Goal: Information Seeking & Learning: Find contact information

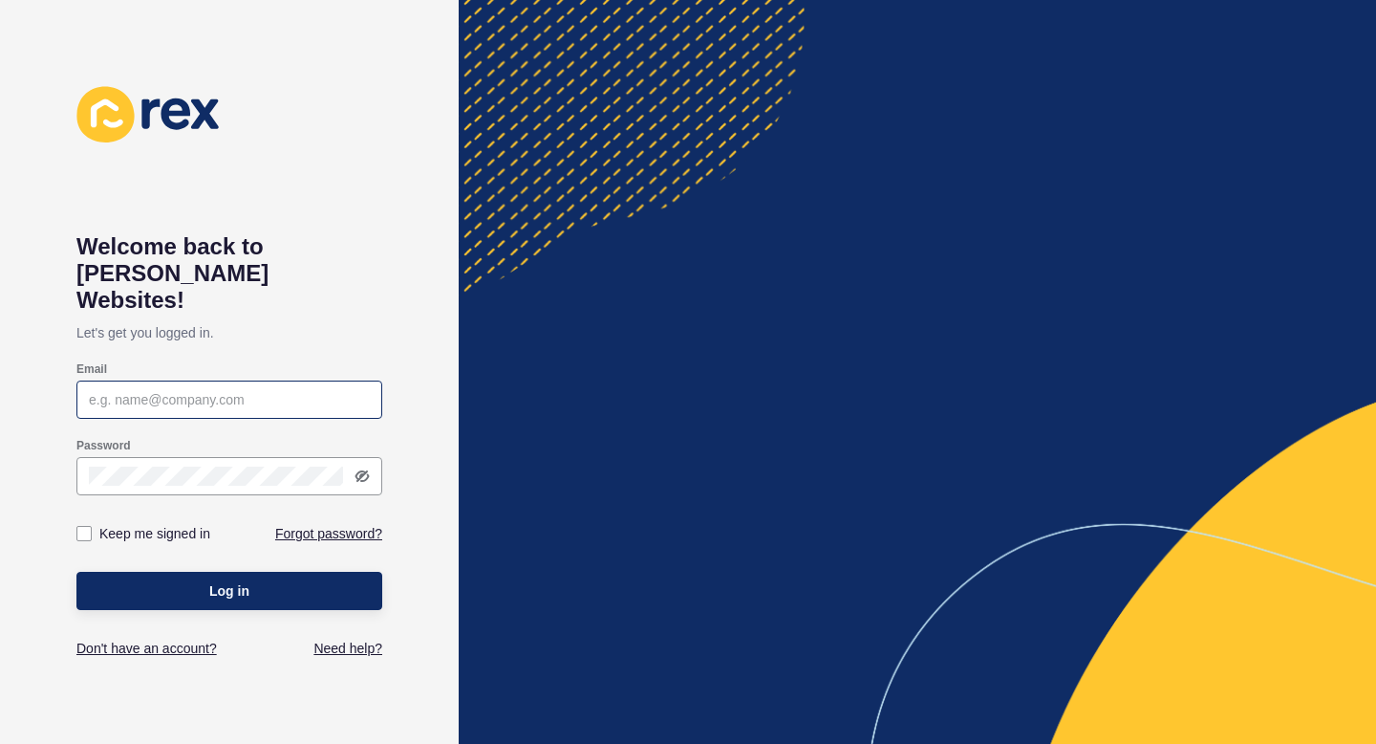
click at [212, 386] on div at bounding box center [229, 399] width 306 height 38
type input "michele@neoproperty.com.au"
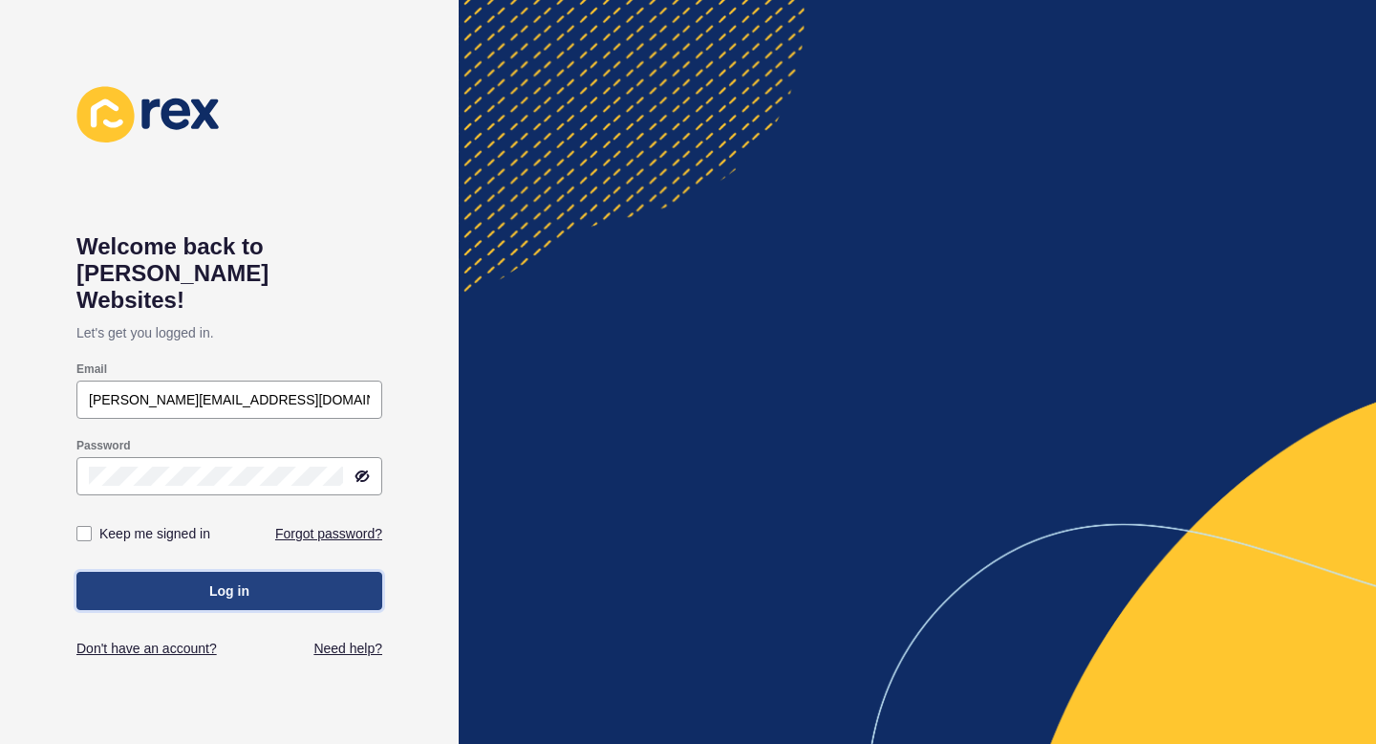
click at [234, 581] on span "Log in" at bounding box center [229, 590] width 40 height 19
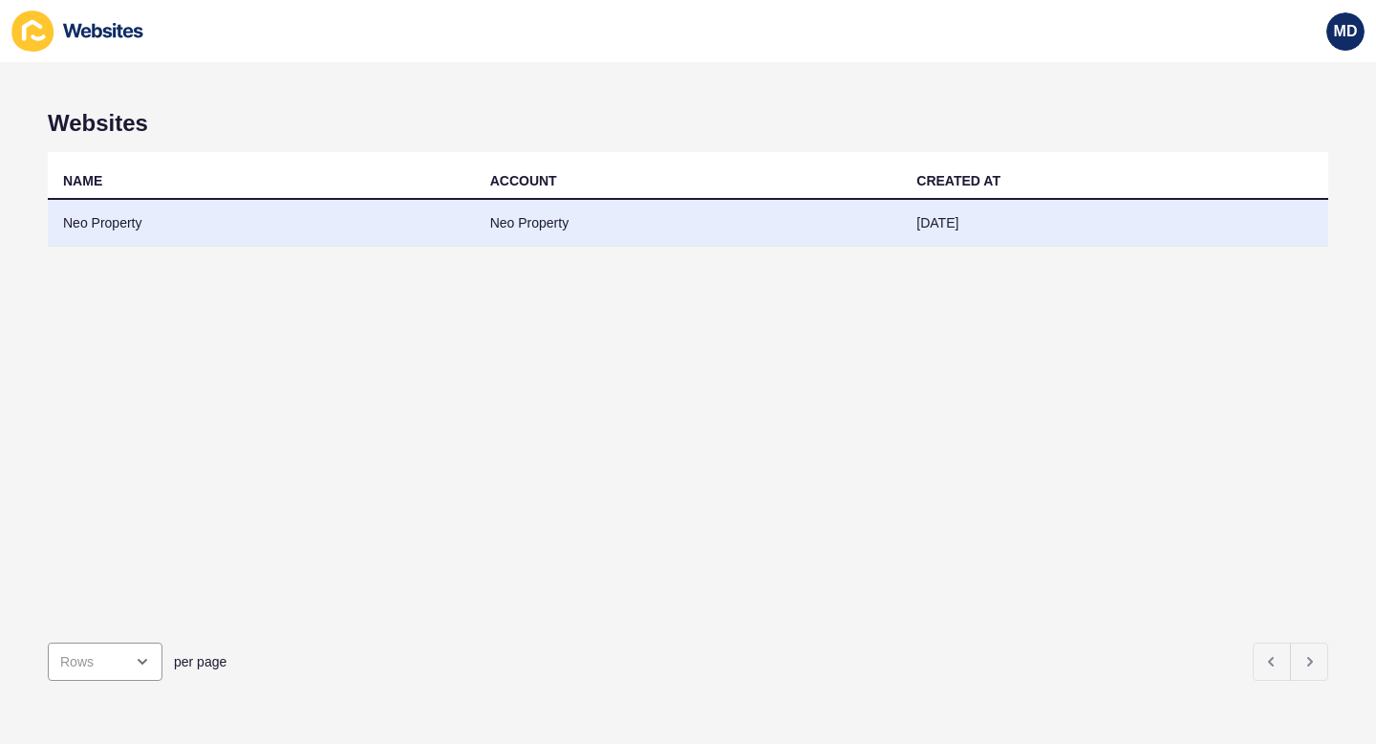
click at [551, 218] on td "Neo Property" at bounding box center [688, 223] width 427 height 47
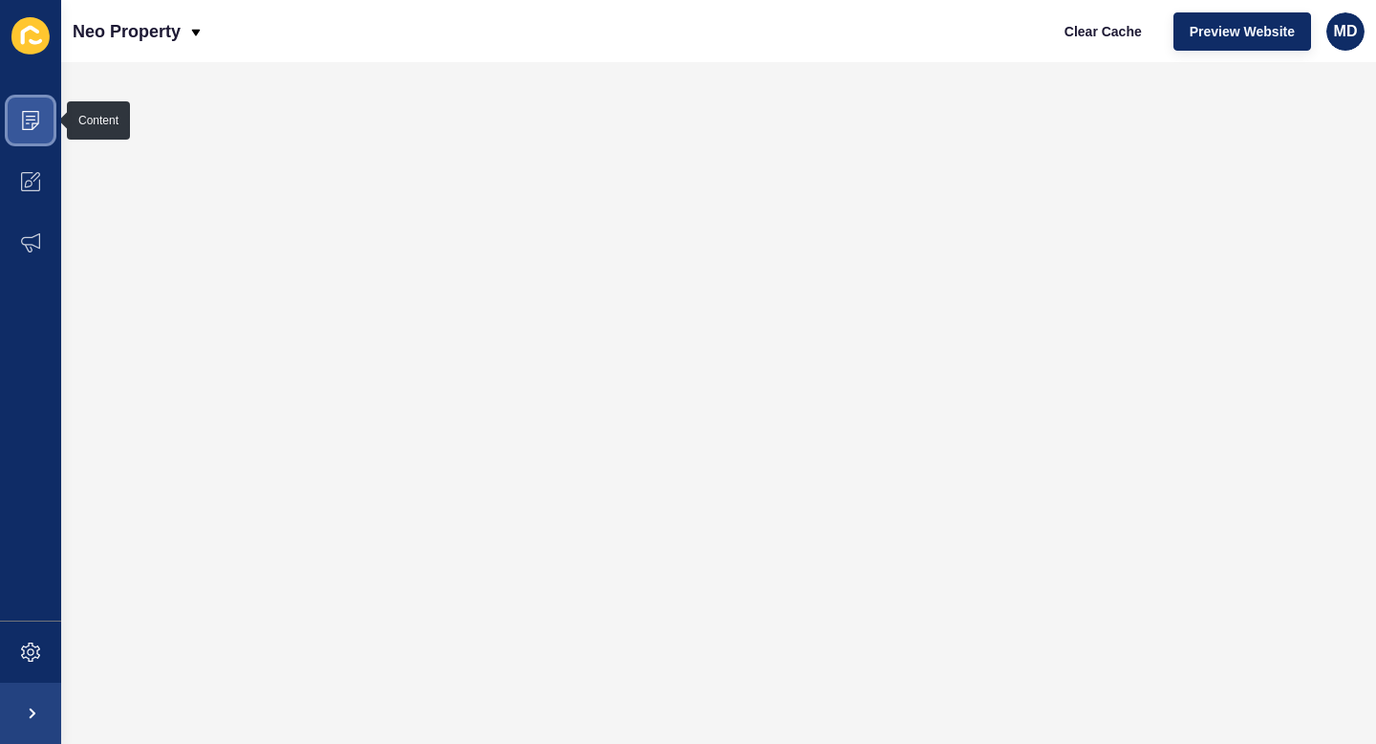
click at [23, 129] on icon at bounding box center [30, 120] width 17 height 19
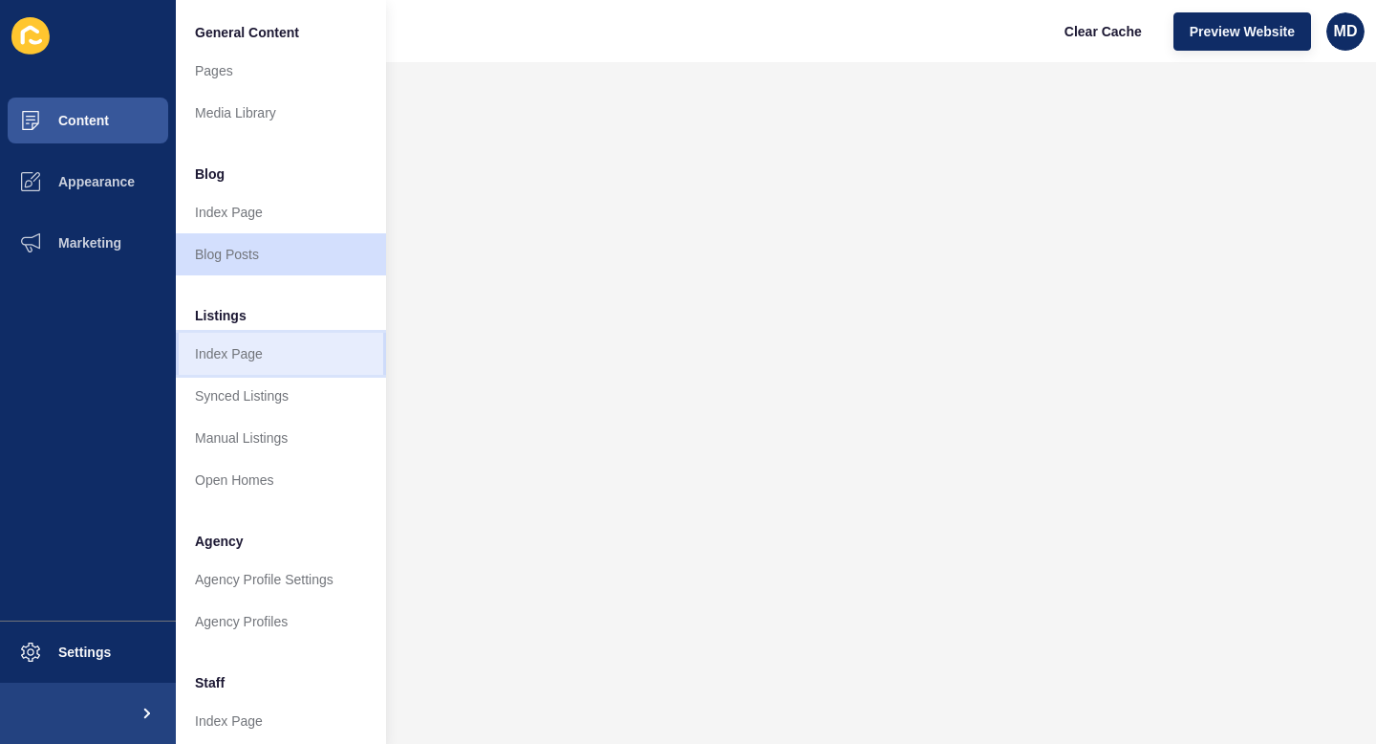
click at [259, 361] on link "Index Page" at bounding box center [281, 354] width 210 height 42
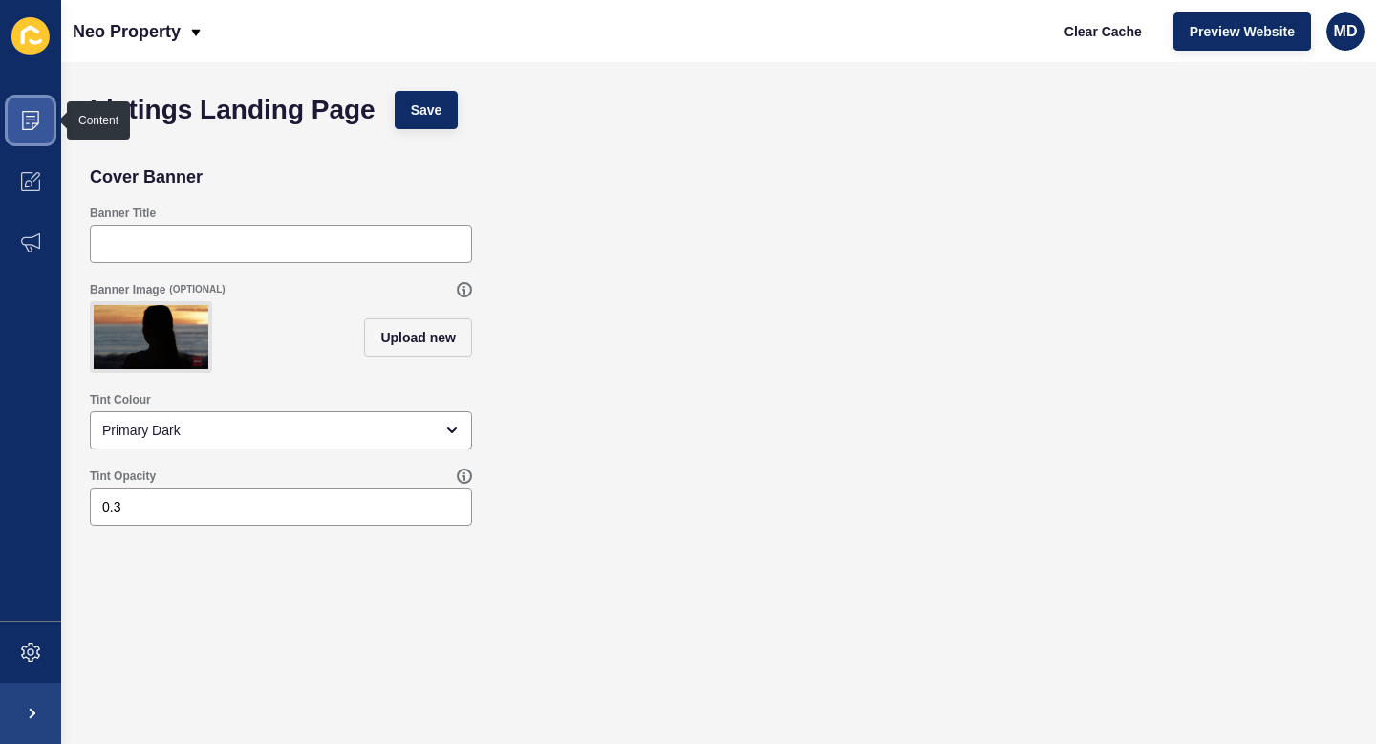
click at [26, 123] on icon at bounding box center [28, 123] width 4 height 1
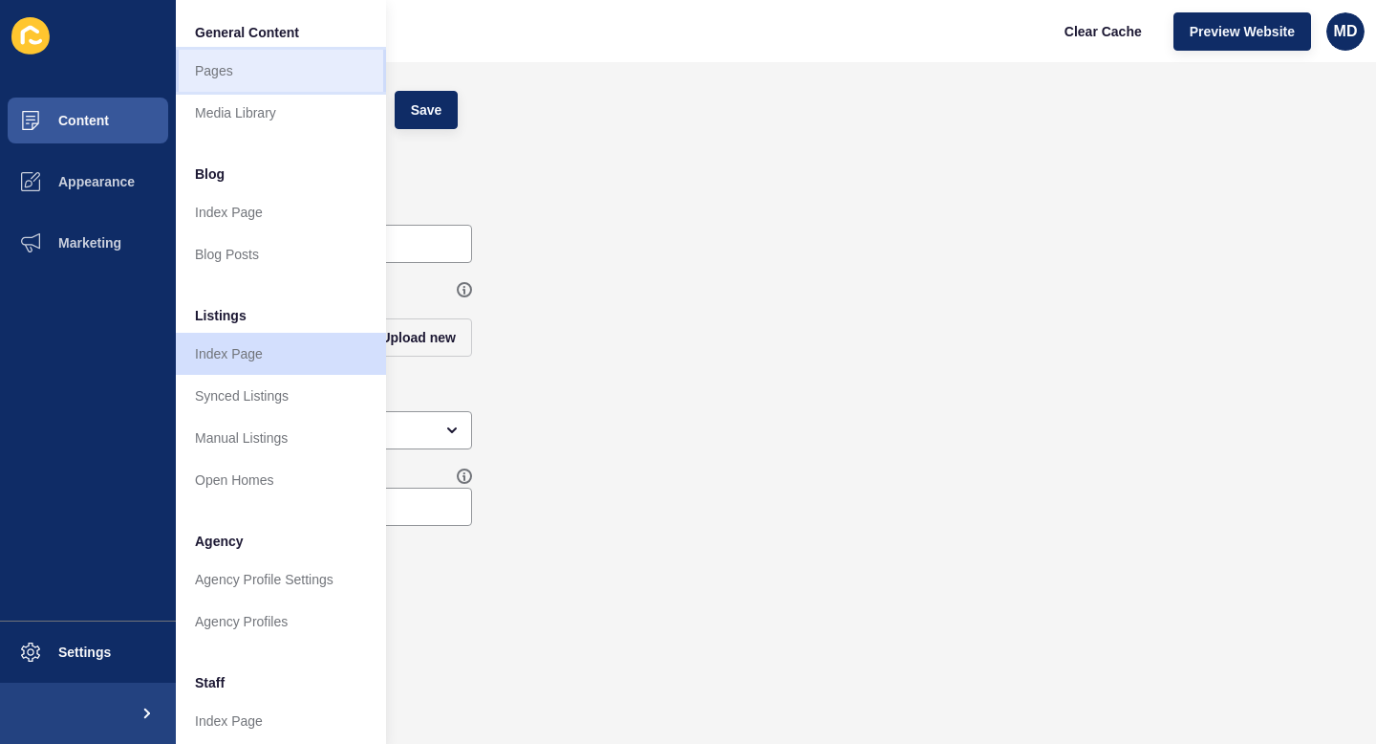
click at [284, 72] on link "Pages" at bounding box center [281, 71] width 210 height 42
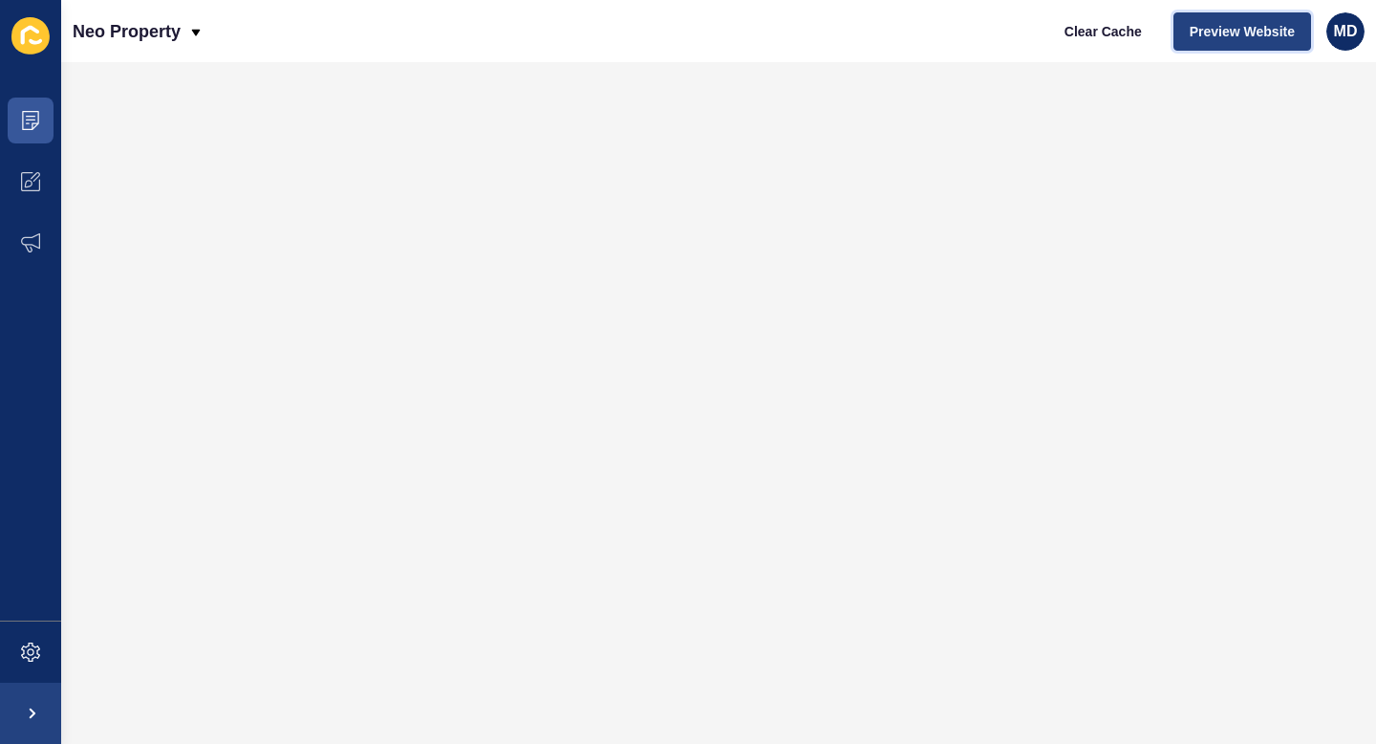
click at [1222, 18] on button "Preview Website" at bounding box center [1243, 31] width 138 height 38
click at [36, 118] on icon at bounding box center [30, 120] width 19 height 19
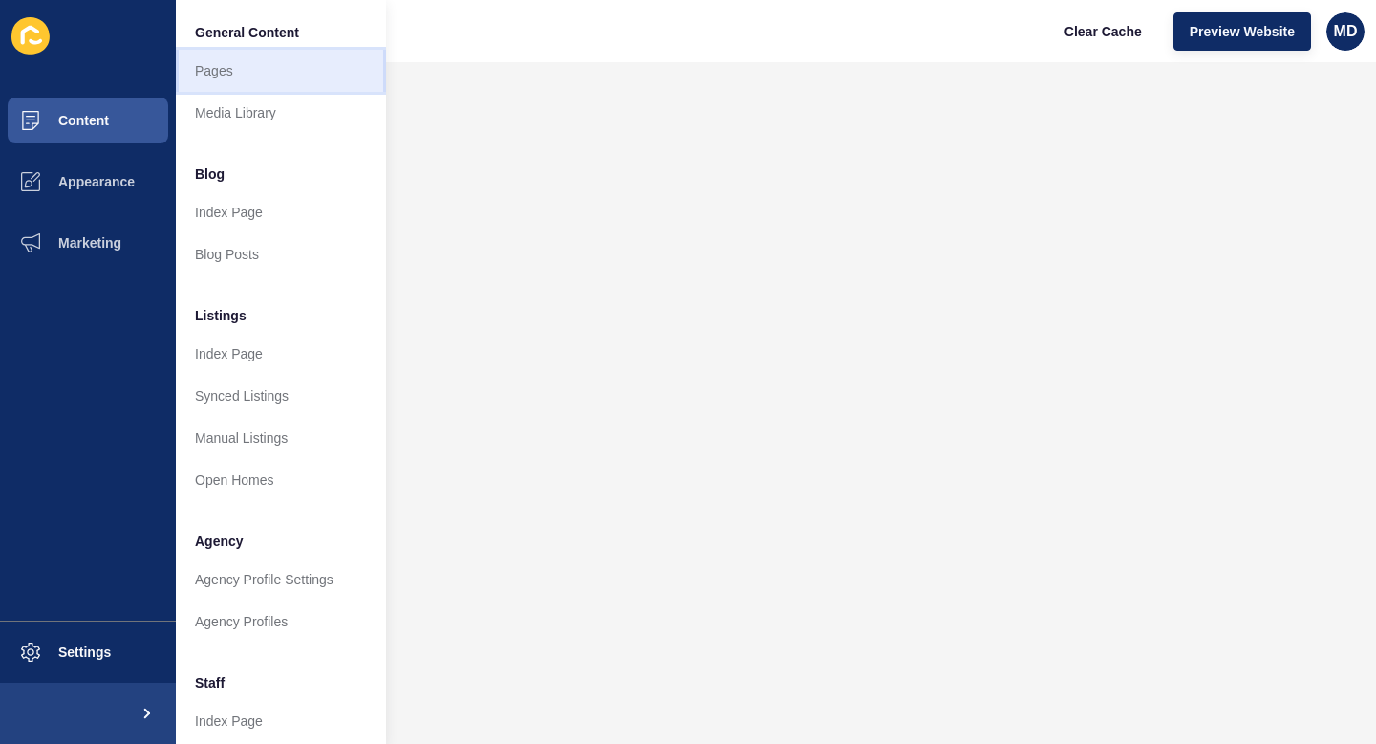
click at [274, 76] on link "Pages" at bounding box center [281, 71] width 210 height 42
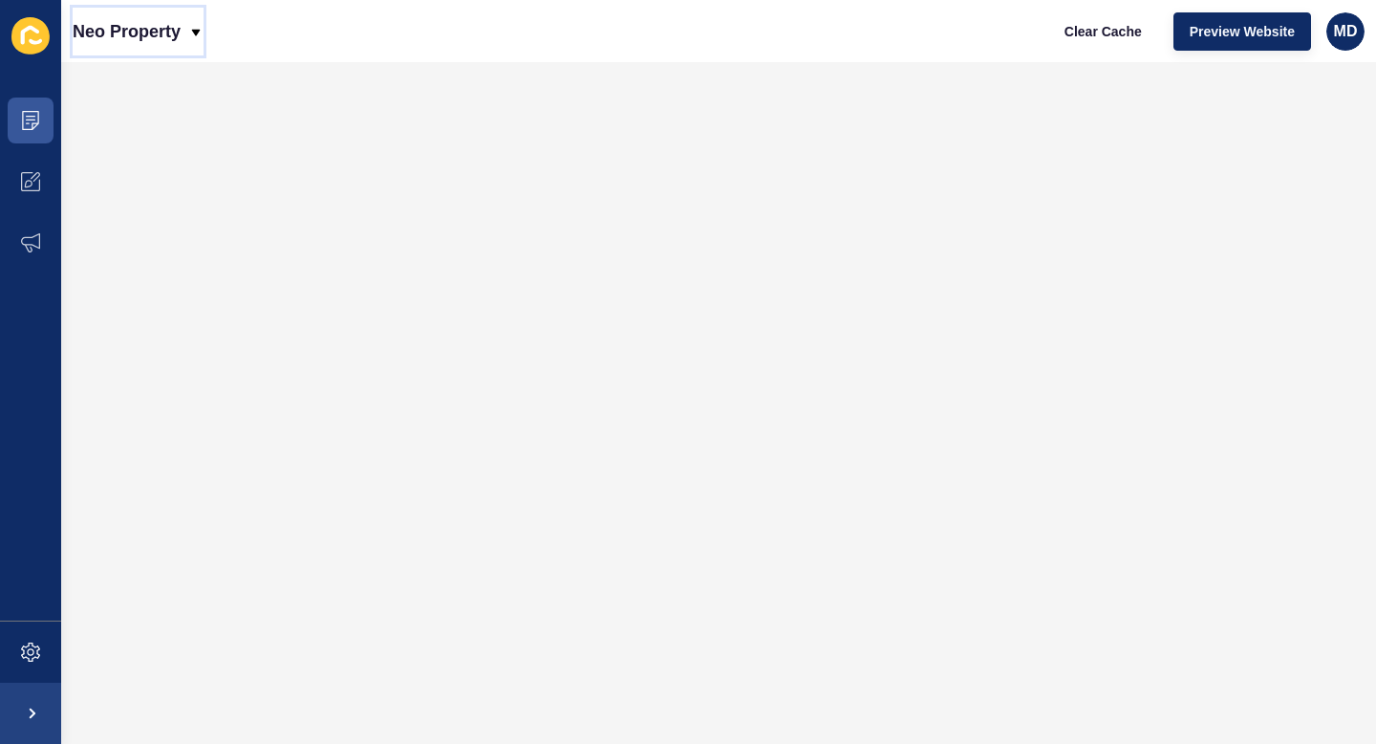
click at [136, 26] on p "Neo Property" at bounding box center [127, 32] width 108 height 48
click at [161, 81] on div "Back to website list" at bounding box center [156, 88] width 137 height 34
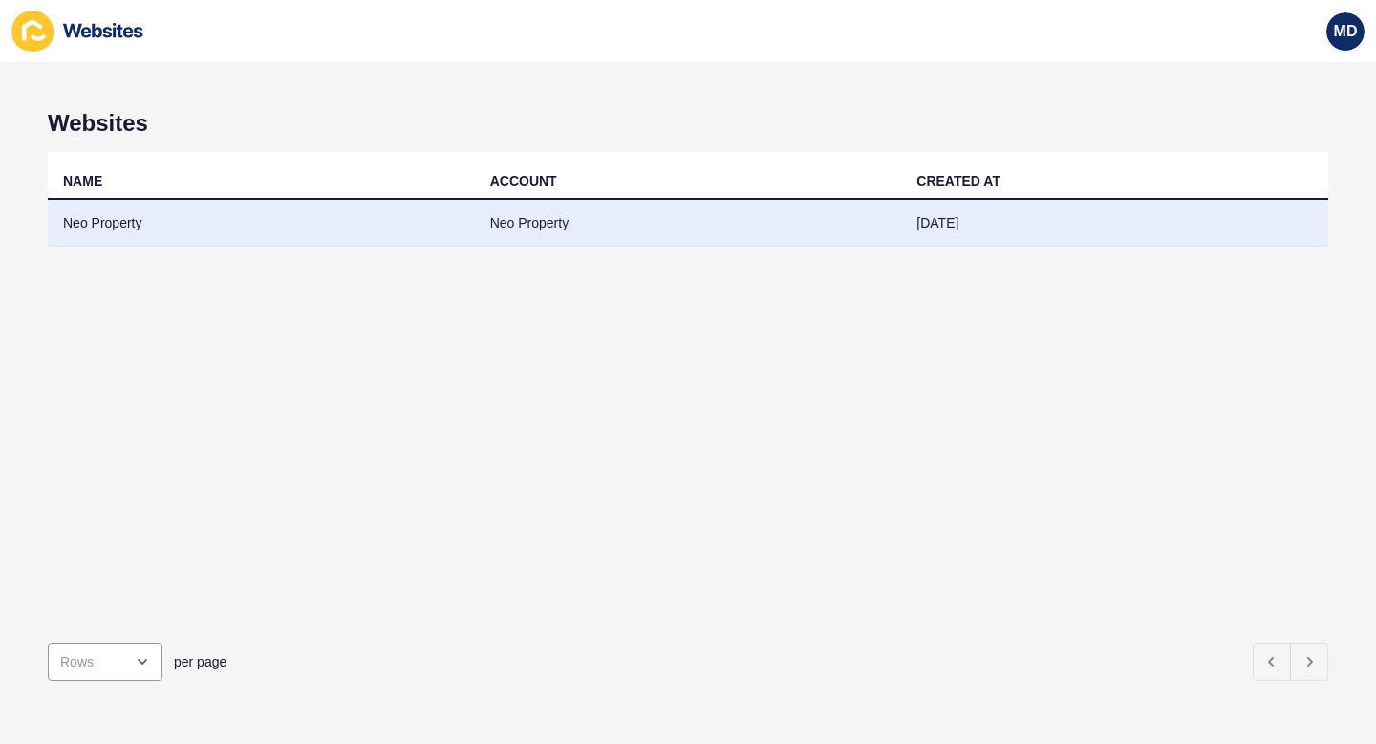
click at [508, 217] on td "Neo Property" at bounding box center [688, 223] width 427 height 47
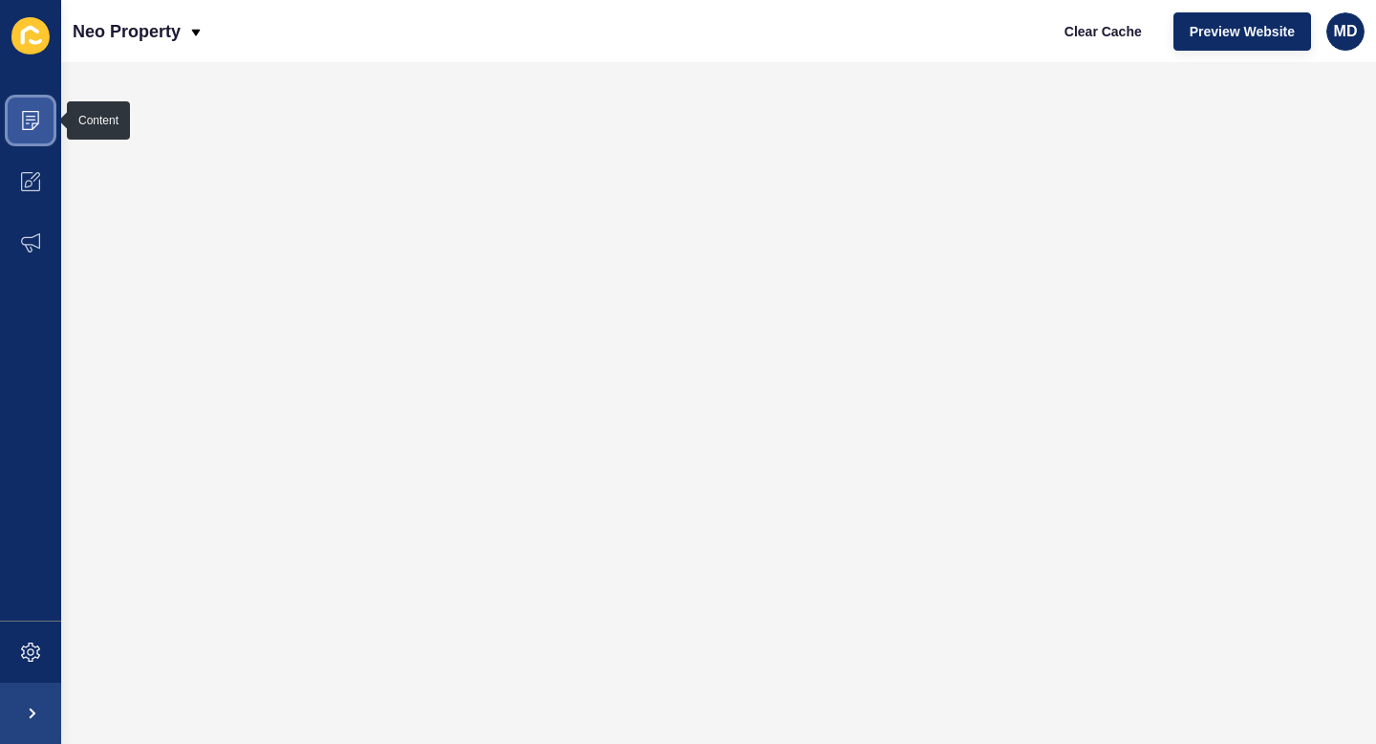
click at [32, 117] on icon at bounding box center [30, 120] width 19 height 19
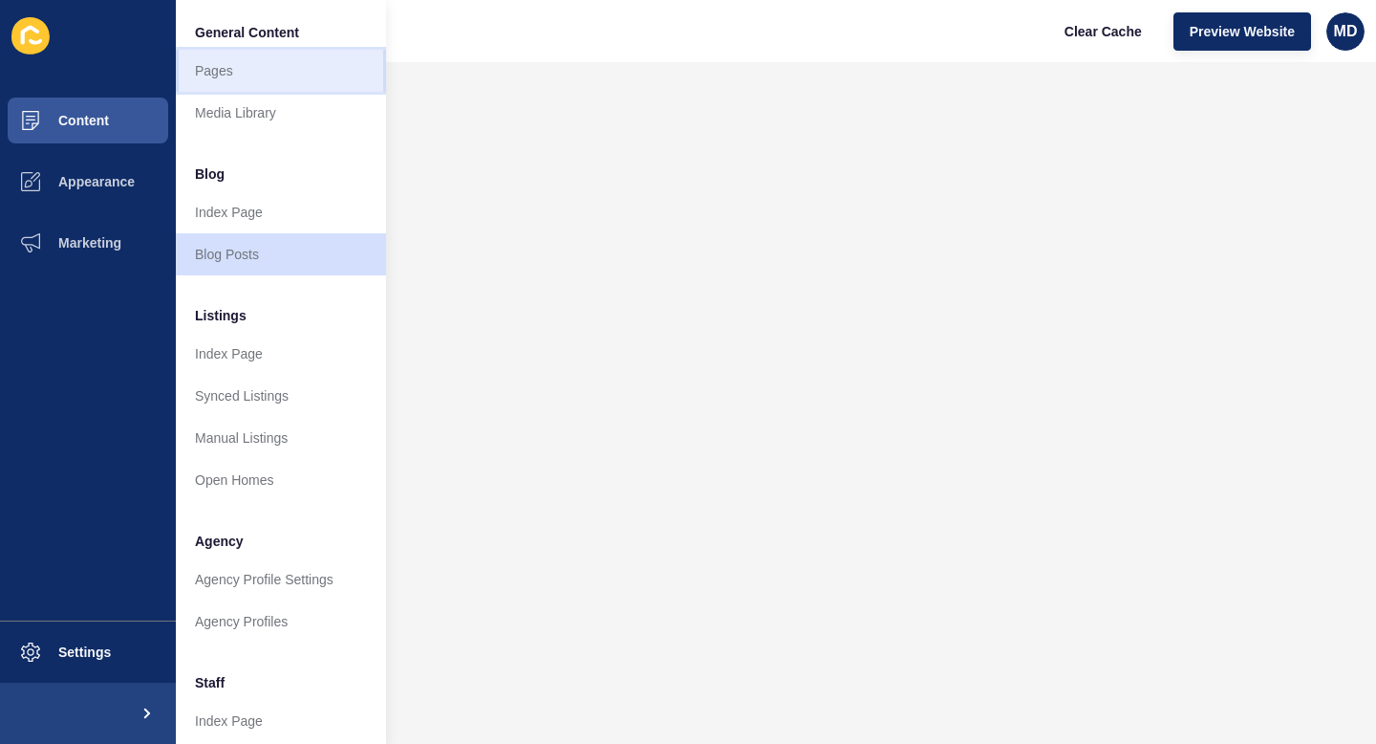
click at [267, 75] on link "Pages" at bounding box center [281, 71] width 210 height 42
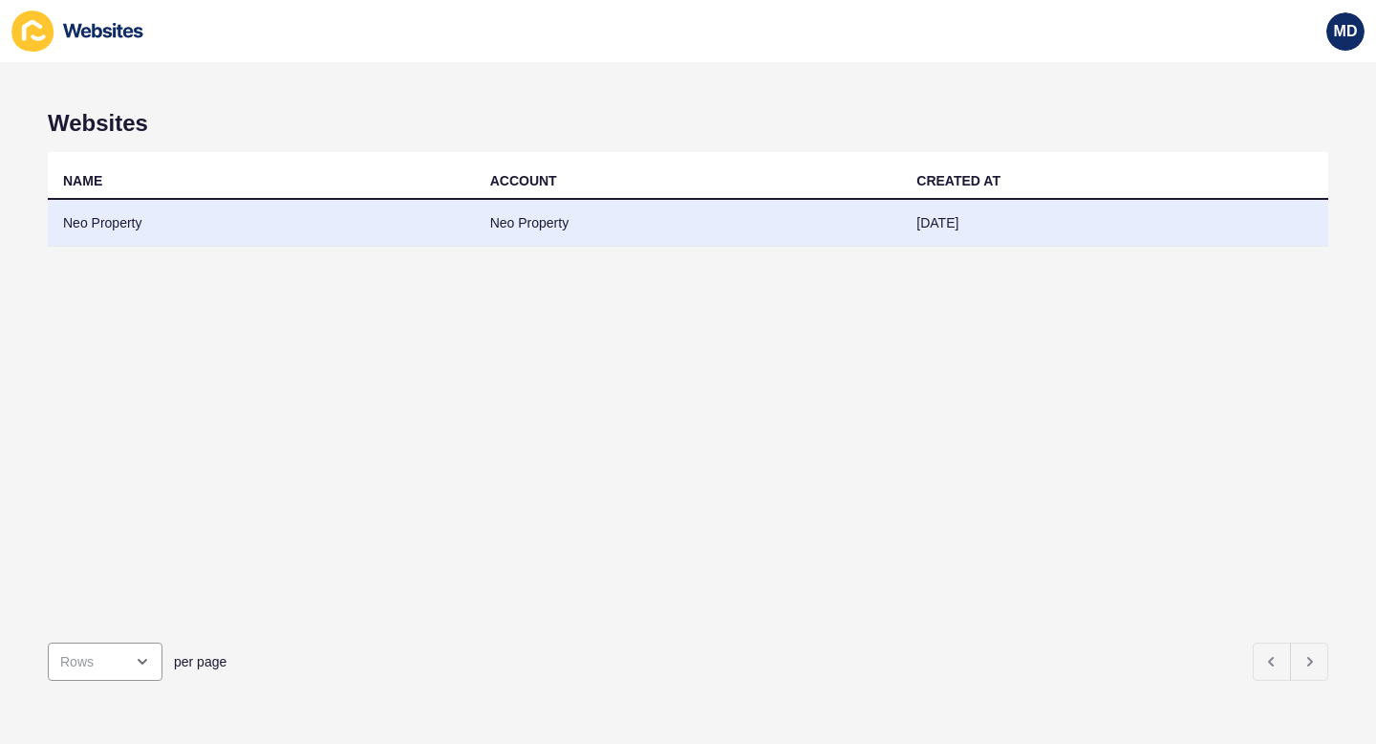
click at [503, 215] on td "Neo Property" at bounding box center [688, 223] width 427 height 47
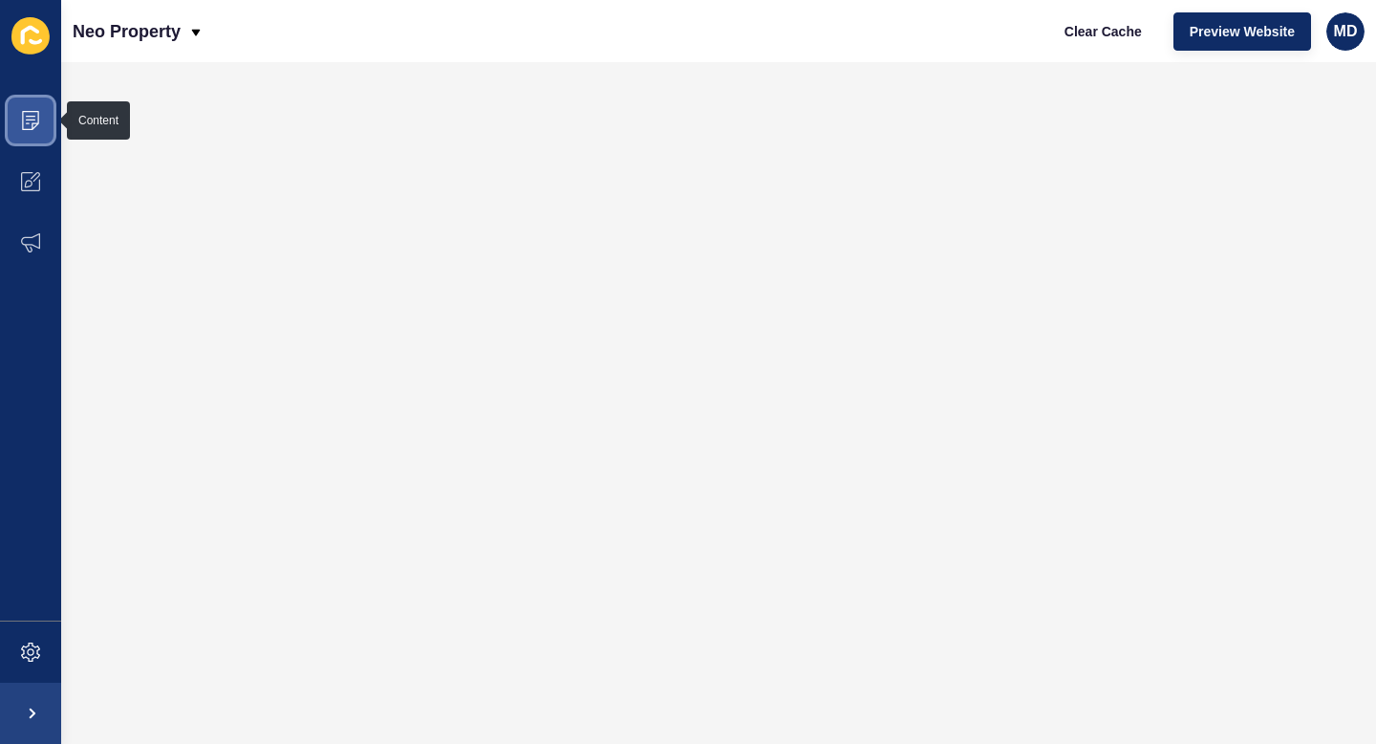
click at [43, 113] on span at bounding box center [30, 120] width 61 height 61
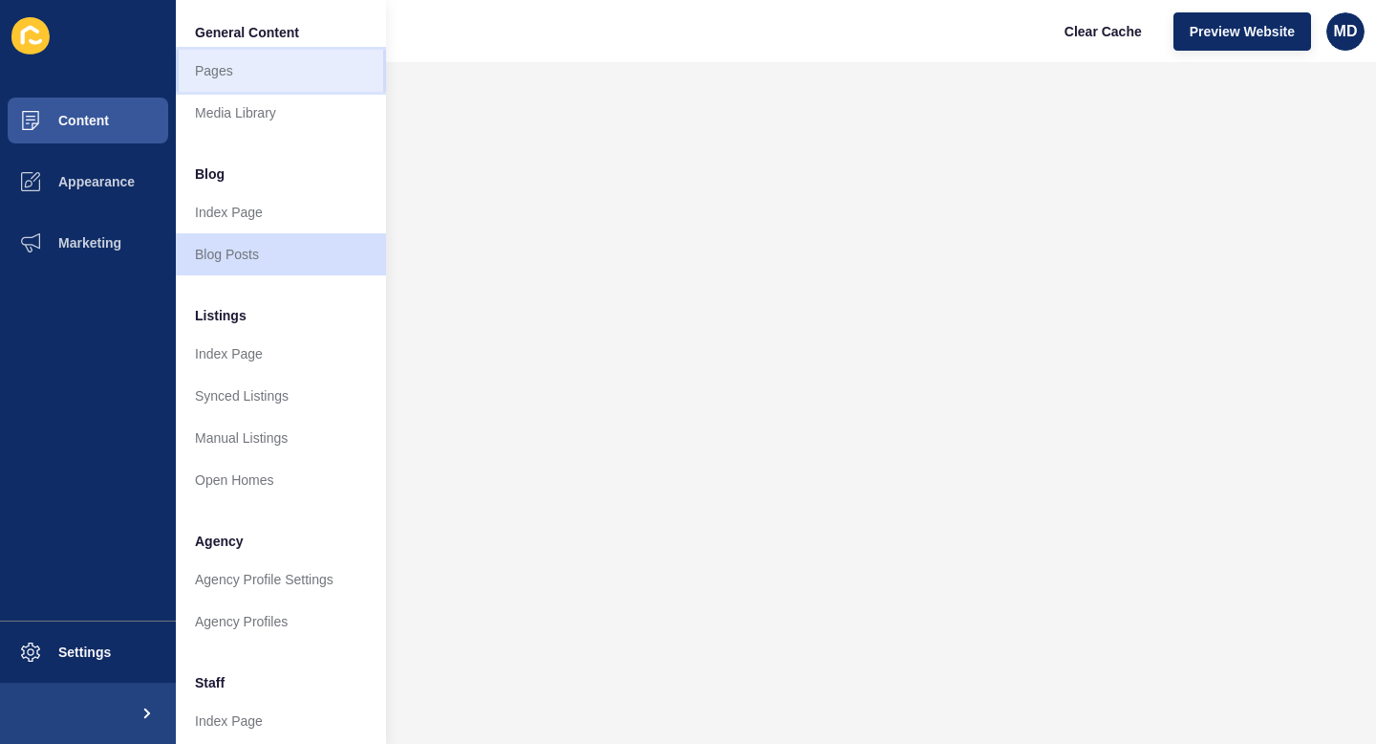
click at [281, 76] on link "Pages" at bounding box center [281, 71] width 210 height 42
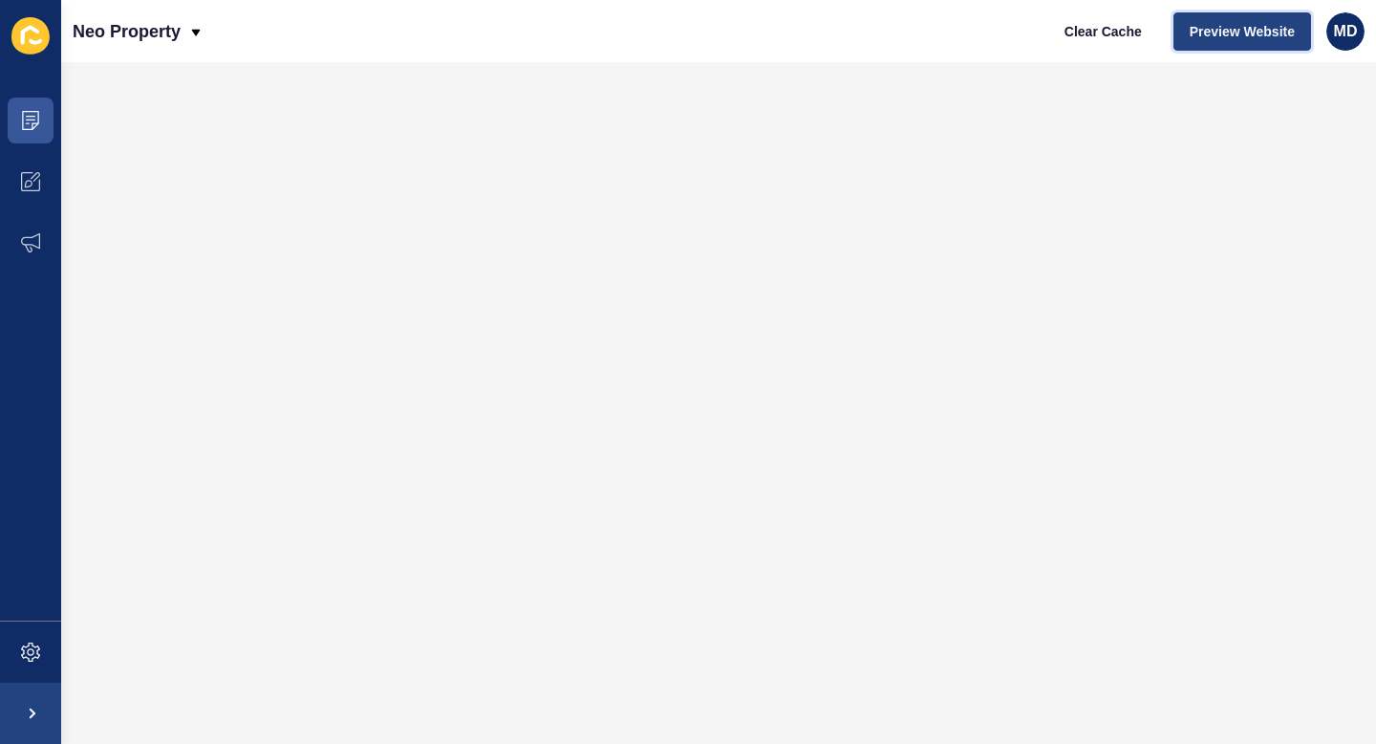
click at [1226, 23] on span "Preview Website" at bounding box center [1242, 31] width 105 height 19
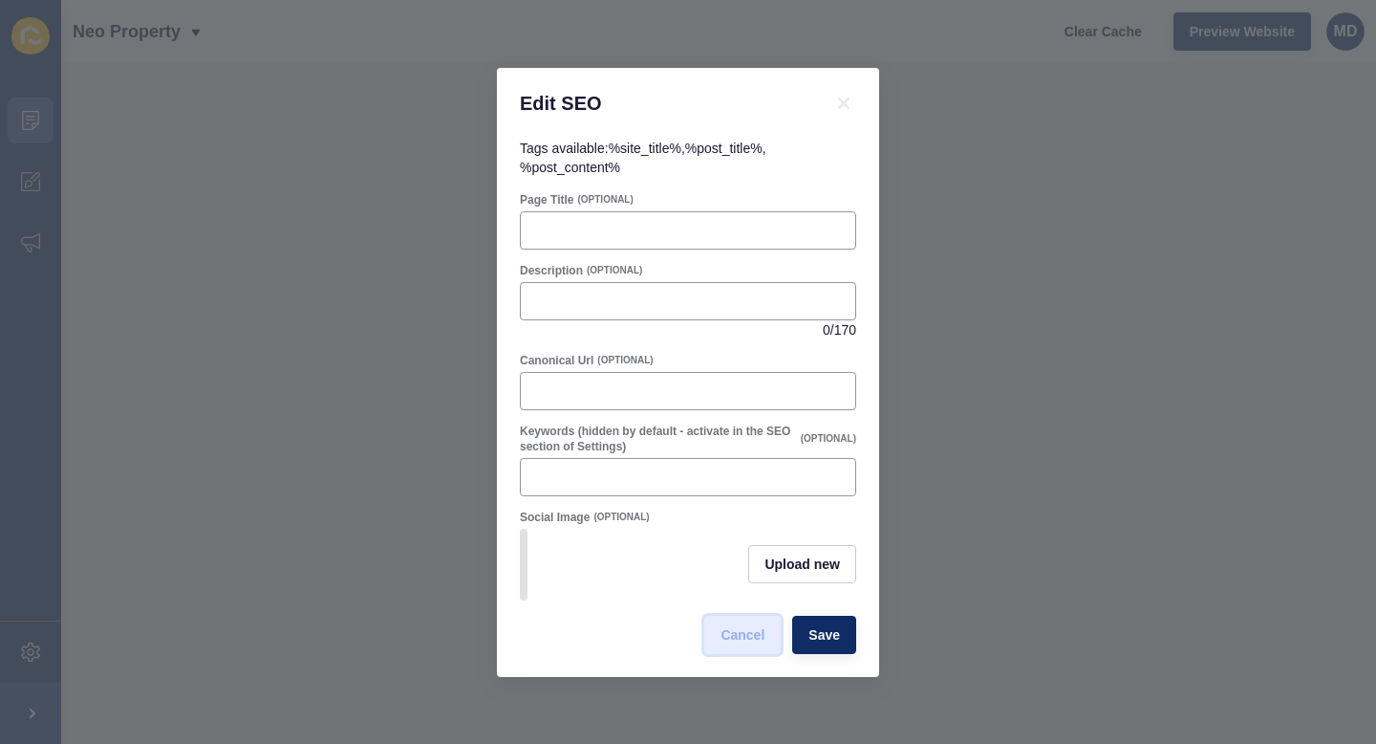
click at [724, 641] on span "Cancel" at bounding box center [743, 634] width 44 height 19
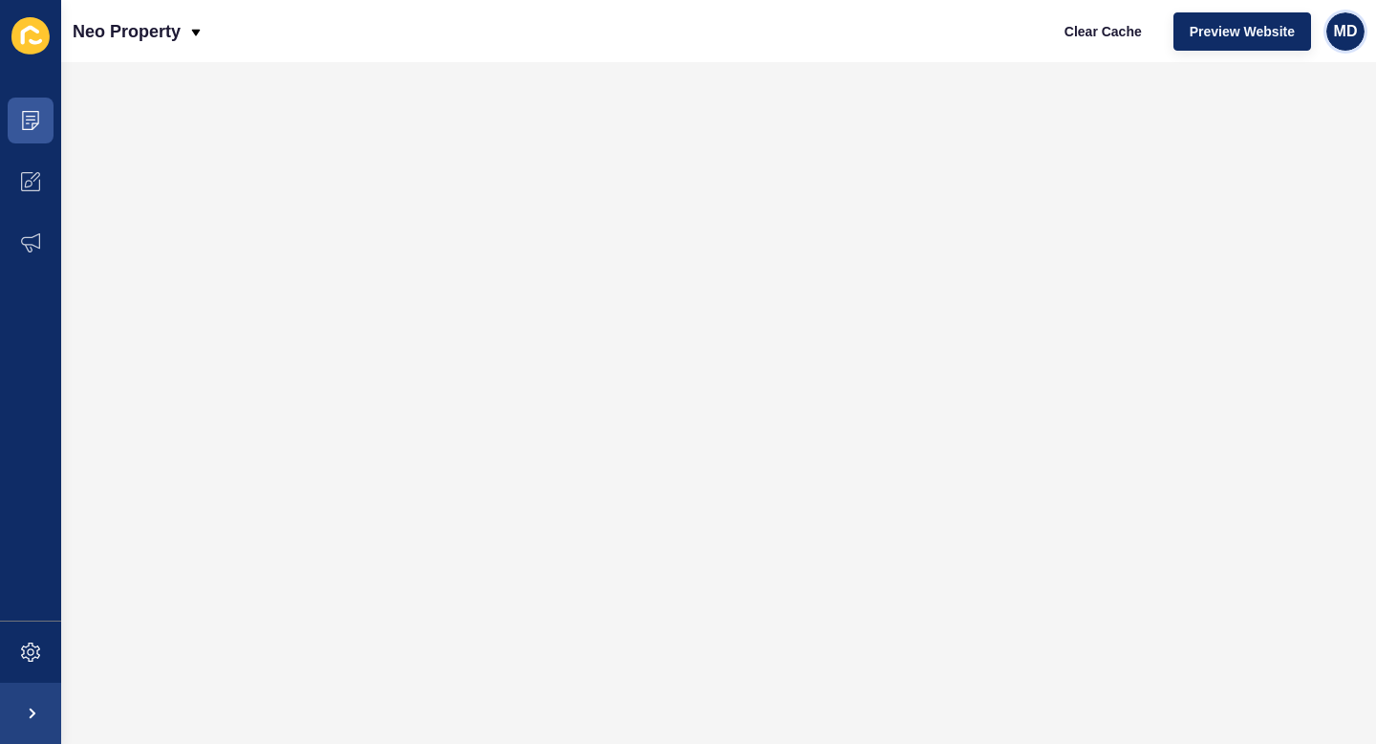
click at [1338, 34] on span "MD" at bounding box center [1346, 31] width 24 height 19
click at [1320, 119] on link "Contact Support" at bounding box center [1301, 118] width 141 height 42
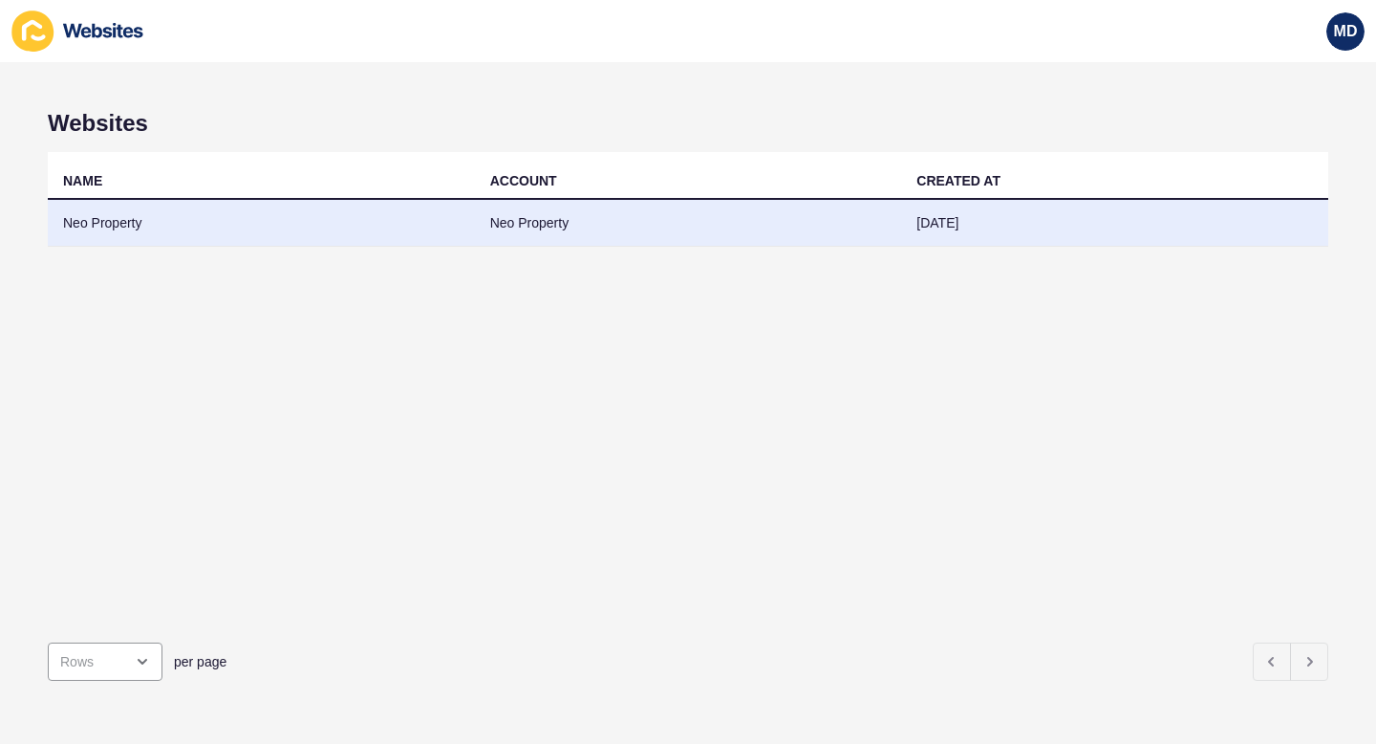
click at [509, 231] on td "Neo Property" at bounding box center [688, 223] width 427 height 47
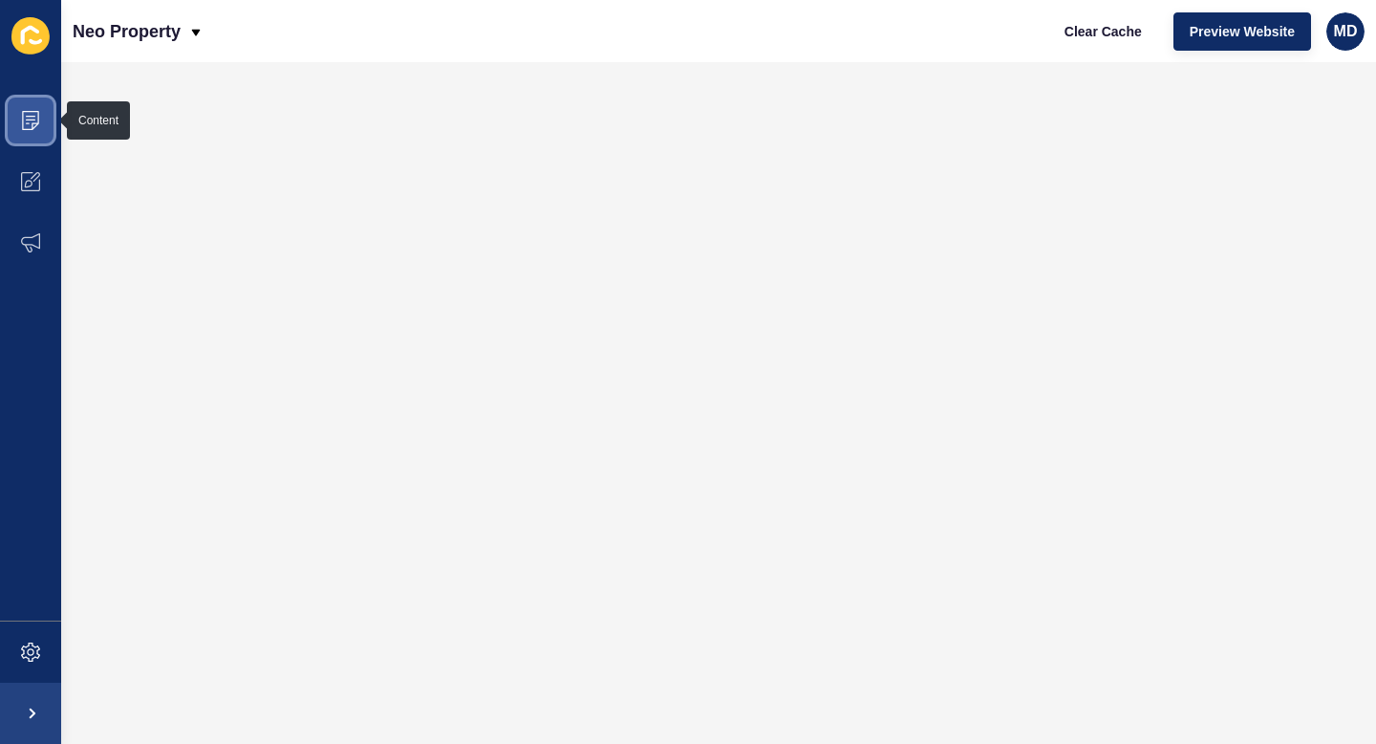
click at [32, 125] on icon at bounding box center [30, 120] width 17 height 19
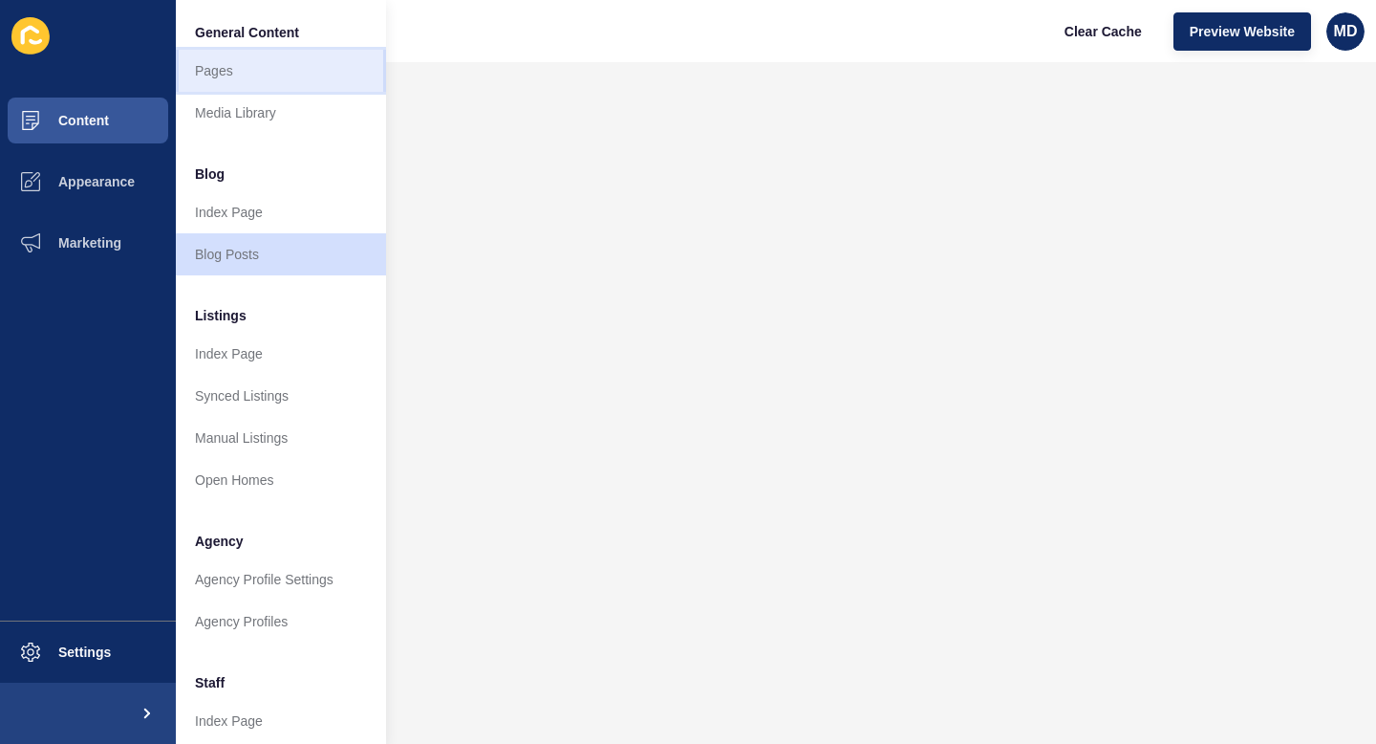
click at [247, 75] on link "Pages" at bounding box center [281, 71] width 210 height 42
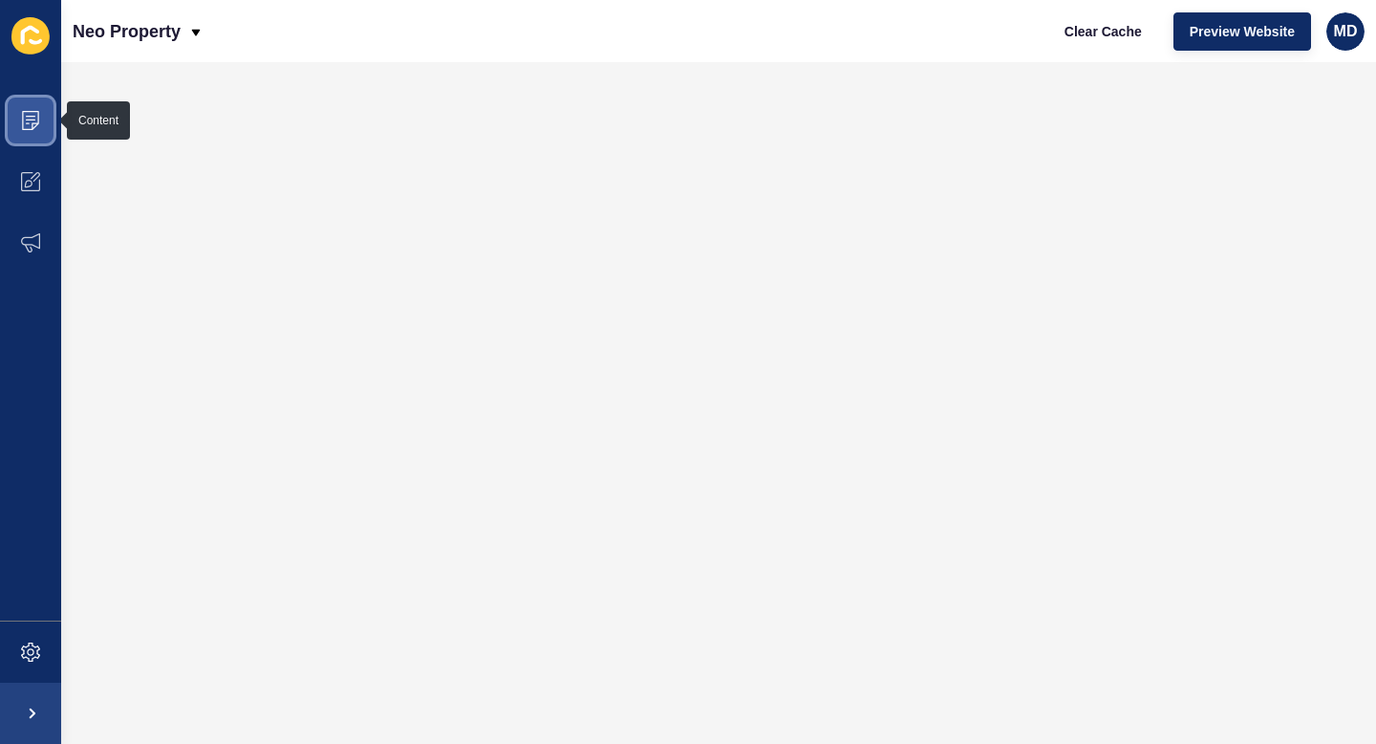
click at [31, 126] on icon at bounding box center [30, 120] width 19 height 19
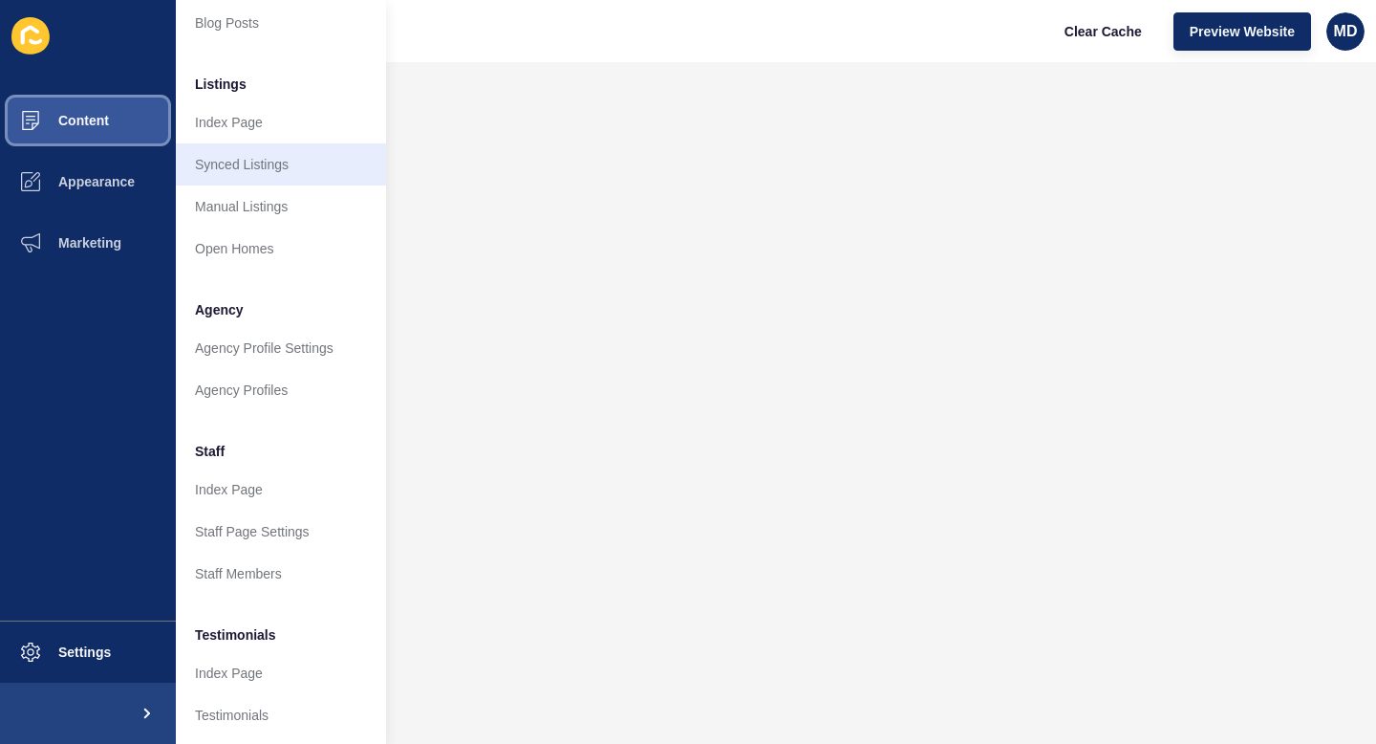
scroll to position [234, 0]
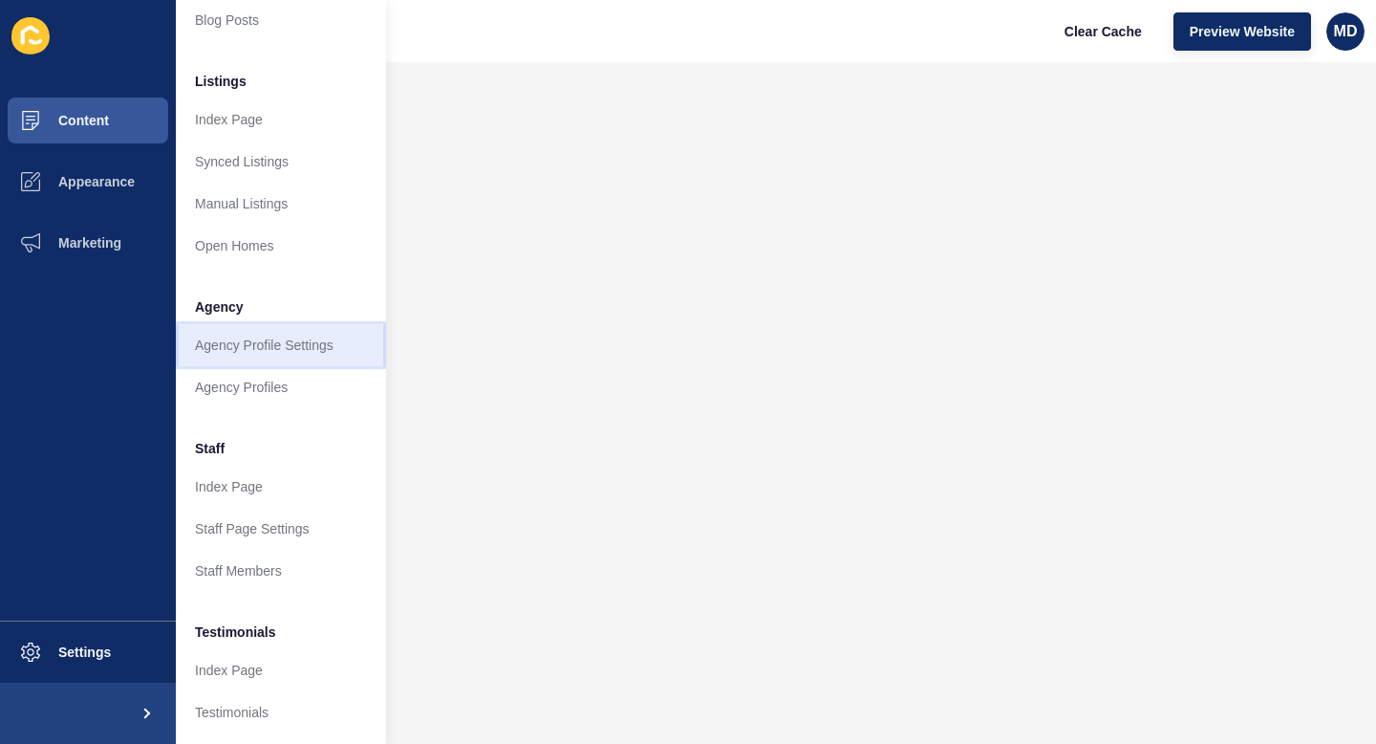
click at [273, 356] on link "Agency Profile Settings" at bounding box center [281, 345] width 210 height 42
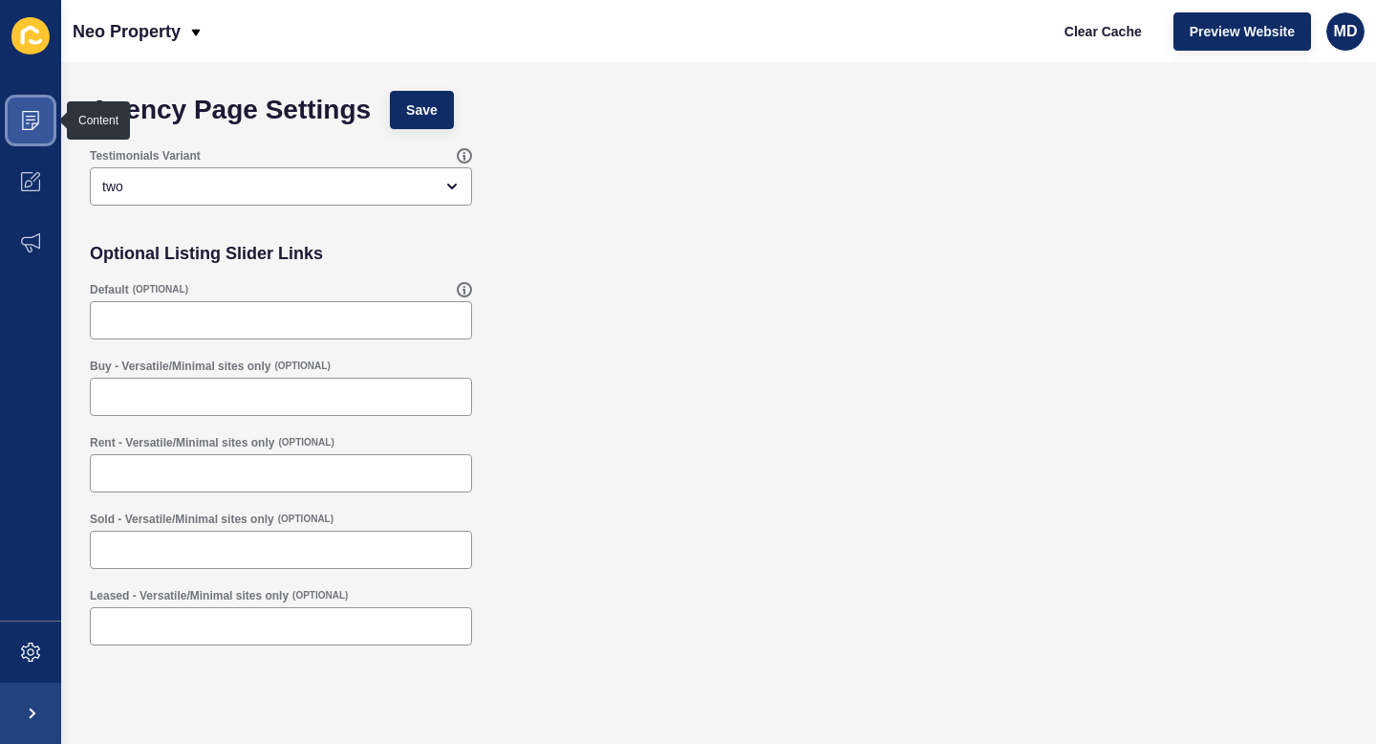
click at [24, 120] on icon at bounding box center [30, 120] width 19 height 19
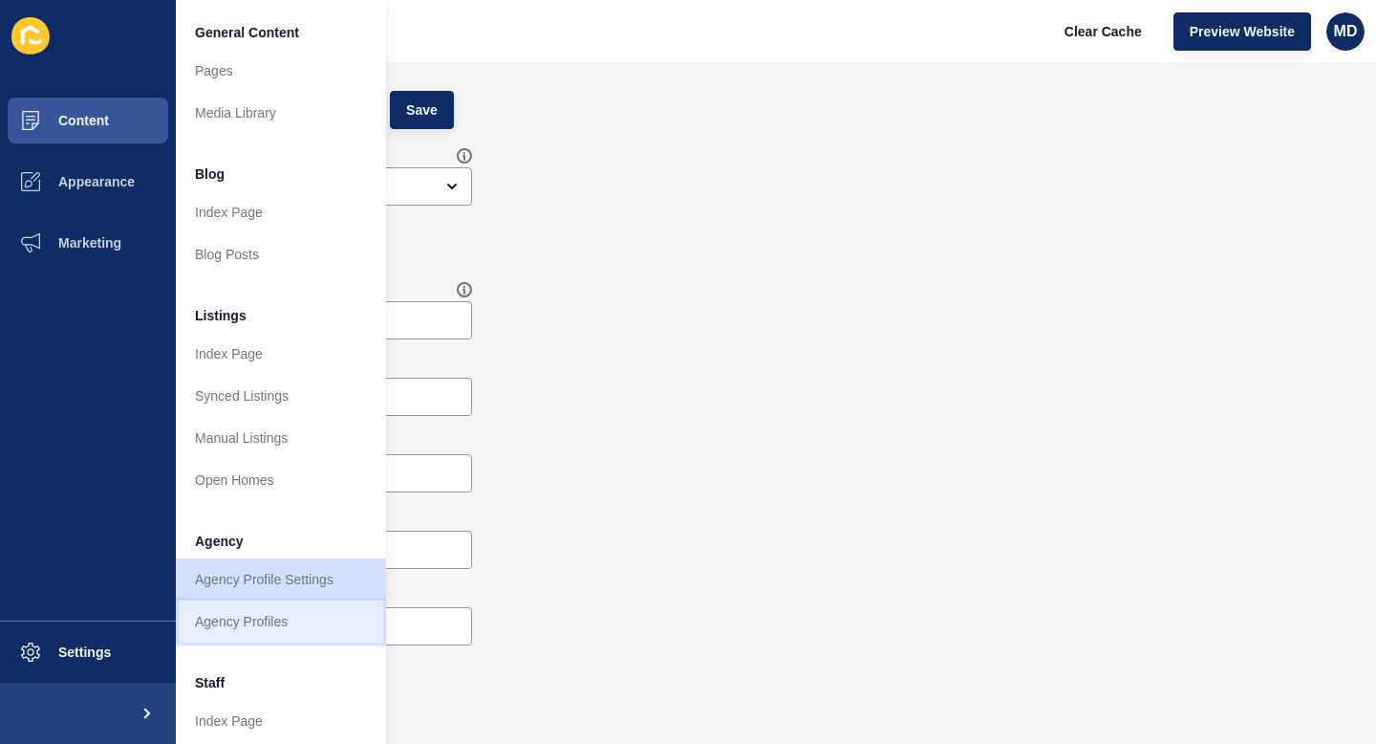
click at [262, 633] on link "Agency Profiles" at bounding box center [281, 621] width 210 height 42
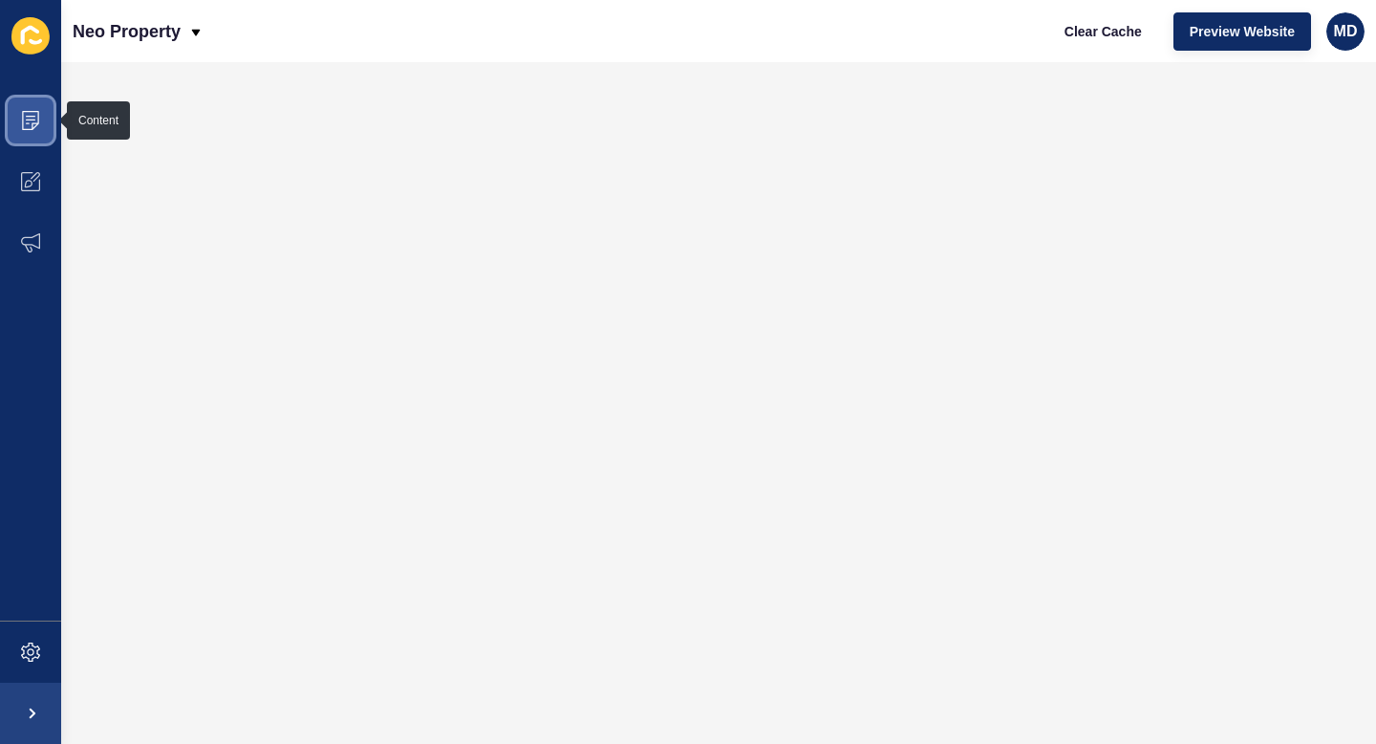
click at [40, 120] on span at bounding box center [30, 120] width 61 height 61
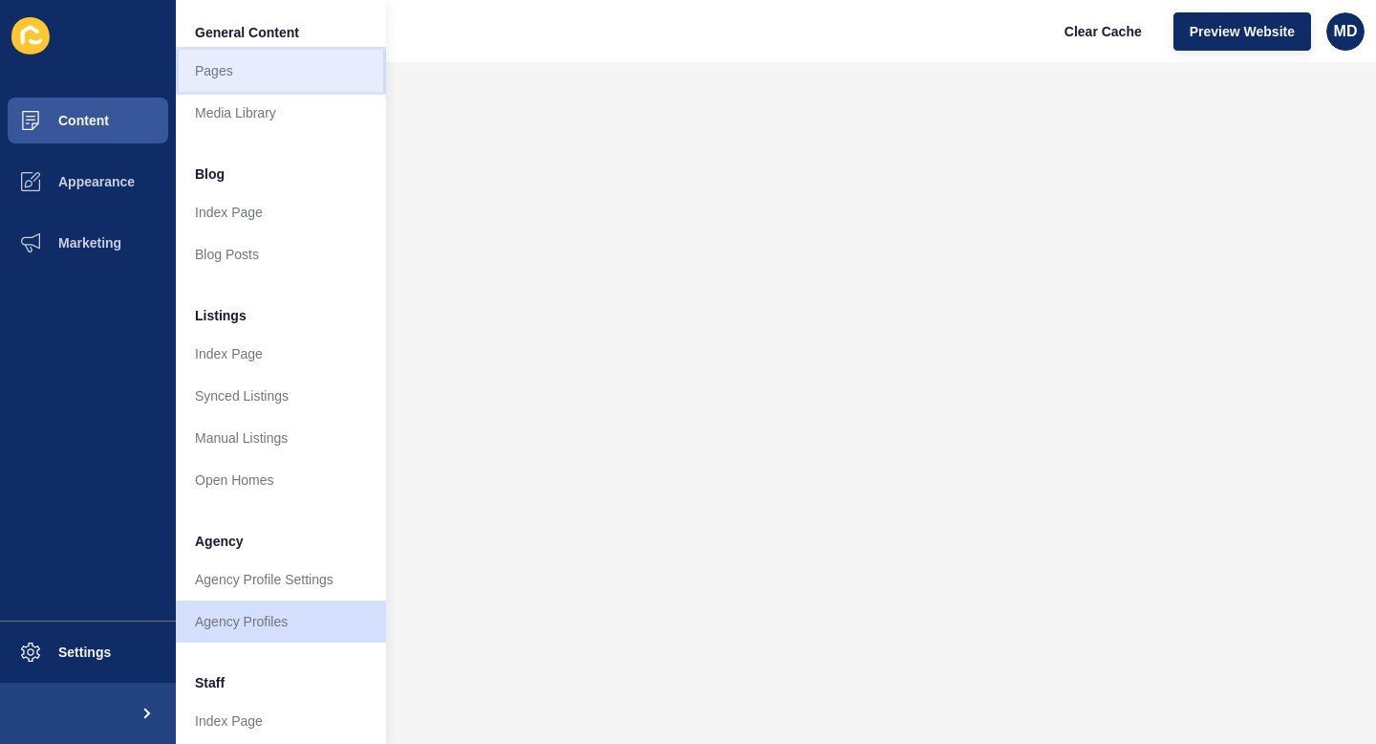
click at [270, 63] on link "Pages" at bounding box center [281, 71] width 210 height 42
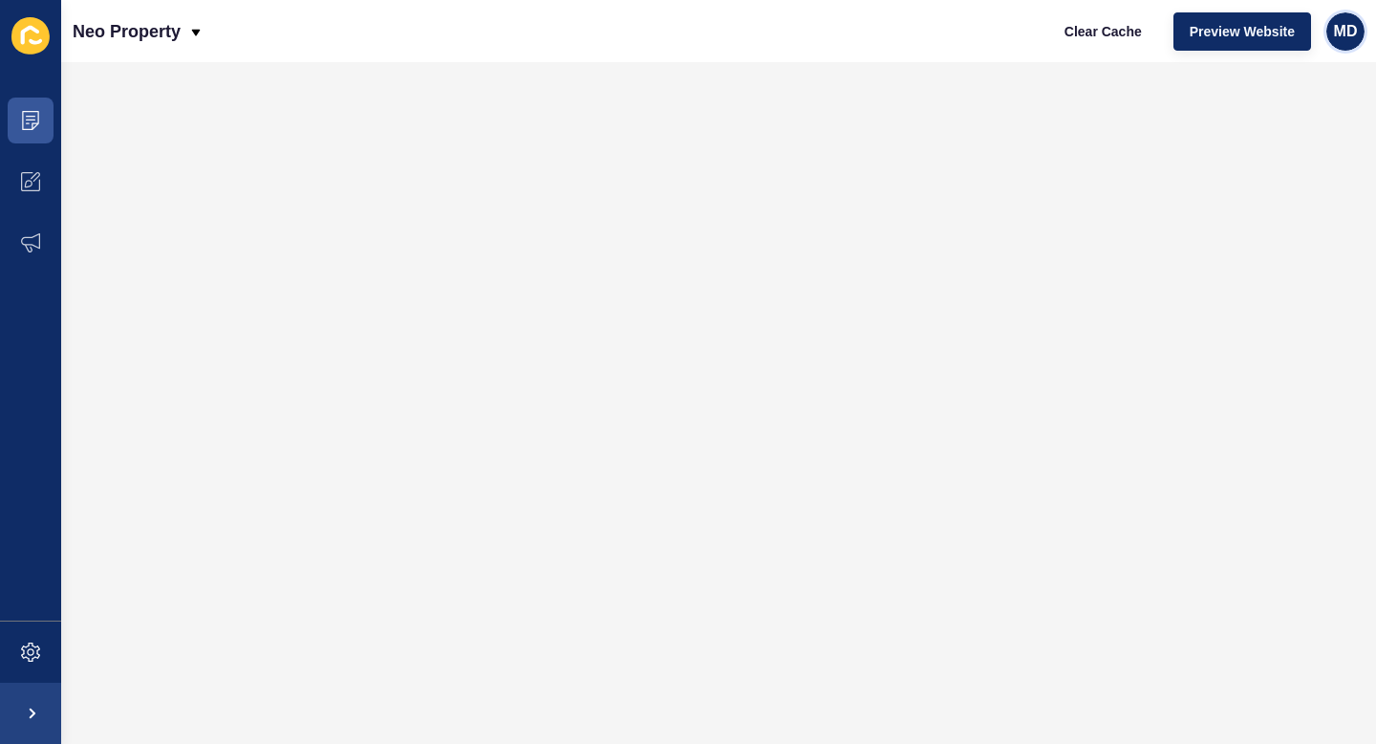
click at [1344, 22] on span "MD" at bounding box center [1346, 31] width 24 height 19
click at [1286, 114] on link "Contact Support" at bounding box center [1301, 118] width 141 height 42
